Goal: Information Seeking & Learning: Learn about a topic

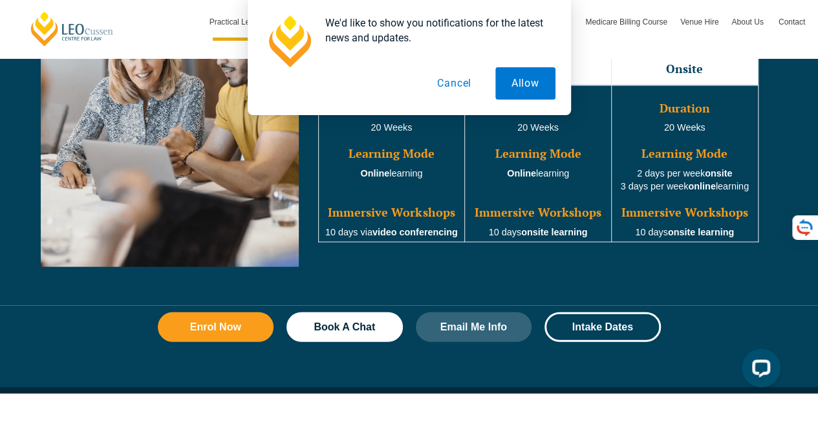
scroll to position [1291, 0]
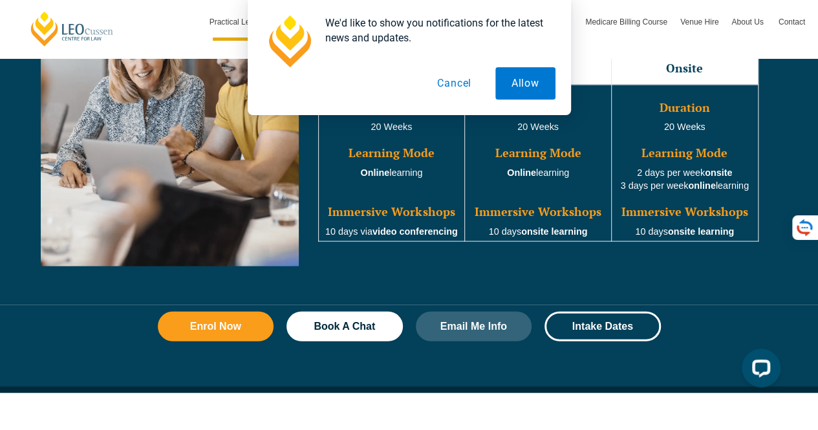
click at [452, 81] on button "Cancel" at bounding box center [454, 83] width 67 height 32
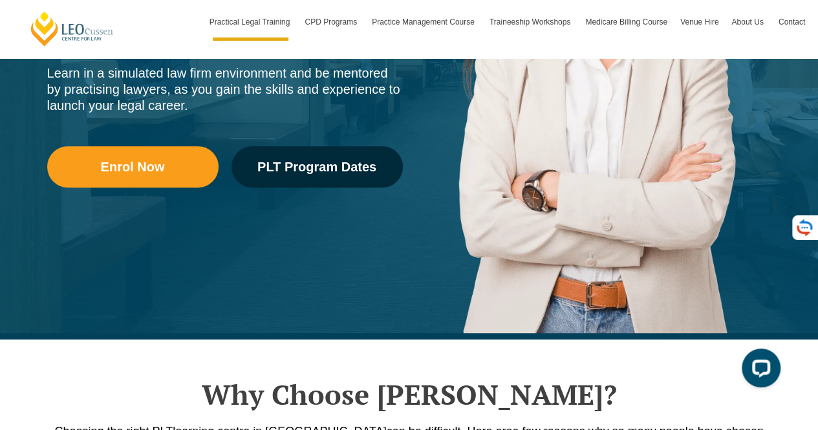
scroll to position [0, 0]
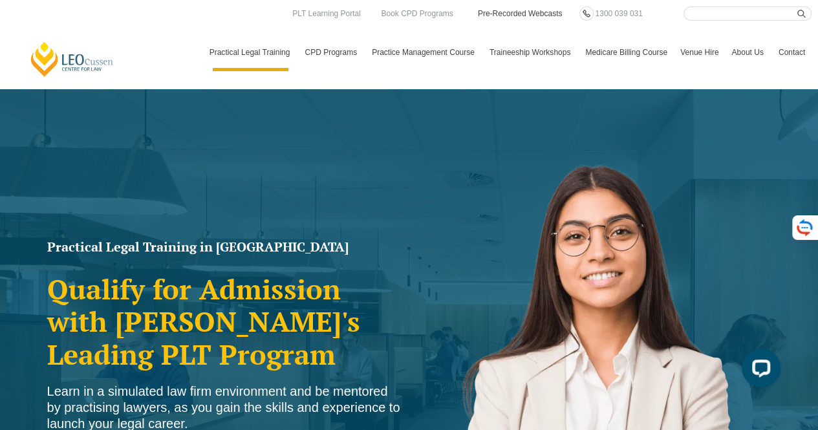
click at [503, 18] on link "Pre-Recorded Webcasts" at bounding box center [520, 13] width 87 height 14
